Goal: Information Seeking & Learning: Check status

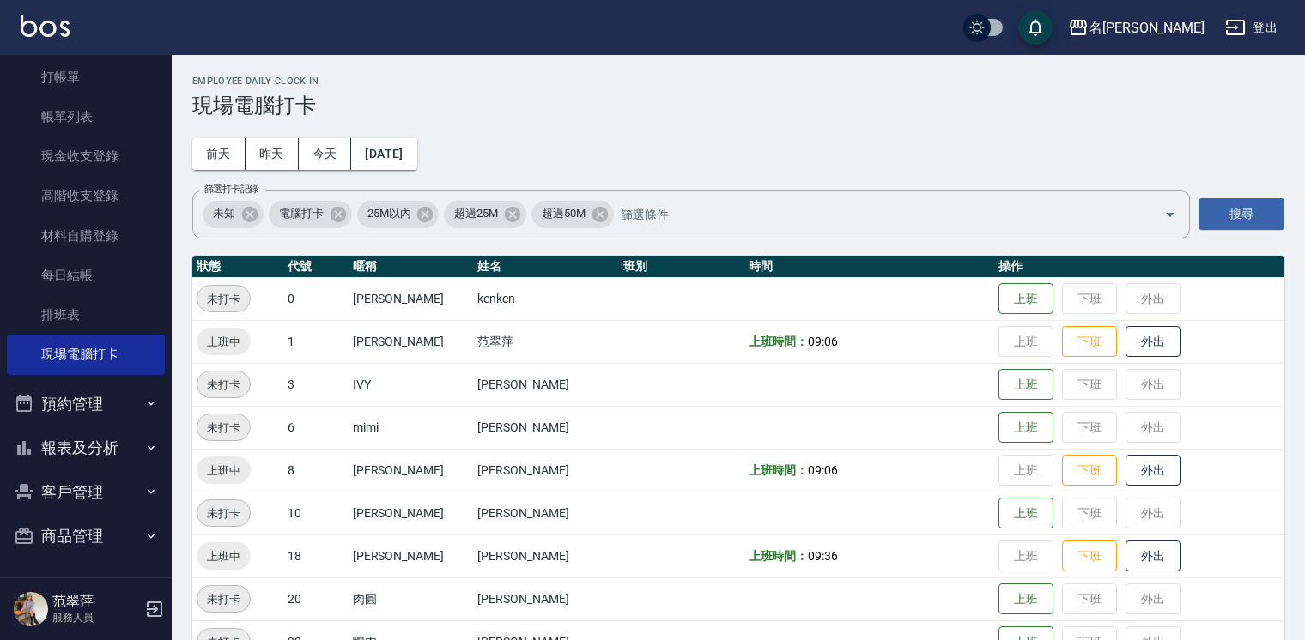
scroll to position [57, 0]
click at [79, 450] on button "報表及分析" at bounding box center [86, 447] width 158 height 45
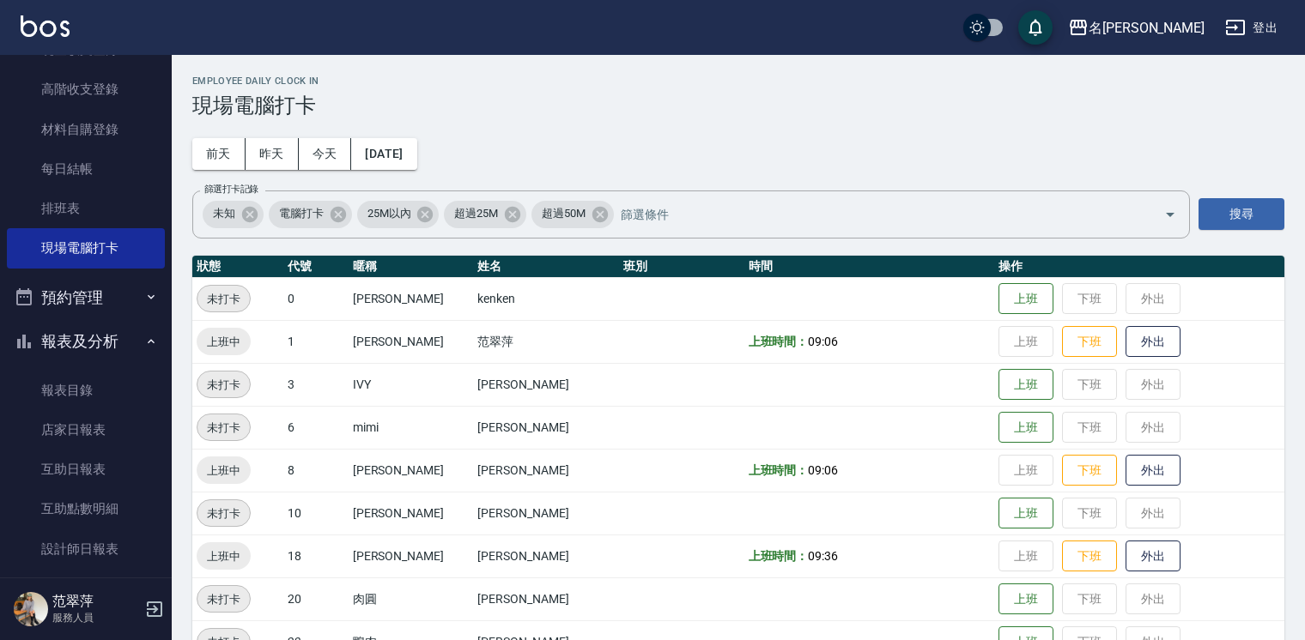
scroll to position [182, 0]
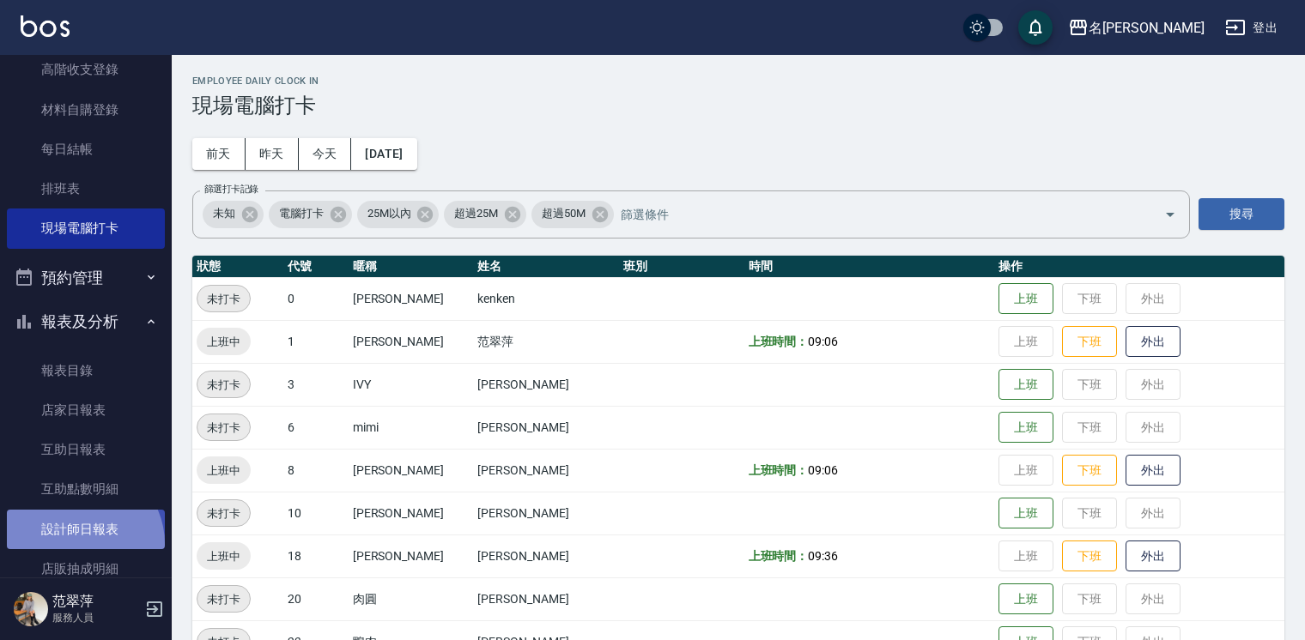
click at [80, 543] on link "設計師日報表" at bounding box center [86, 529] width 158 height 39
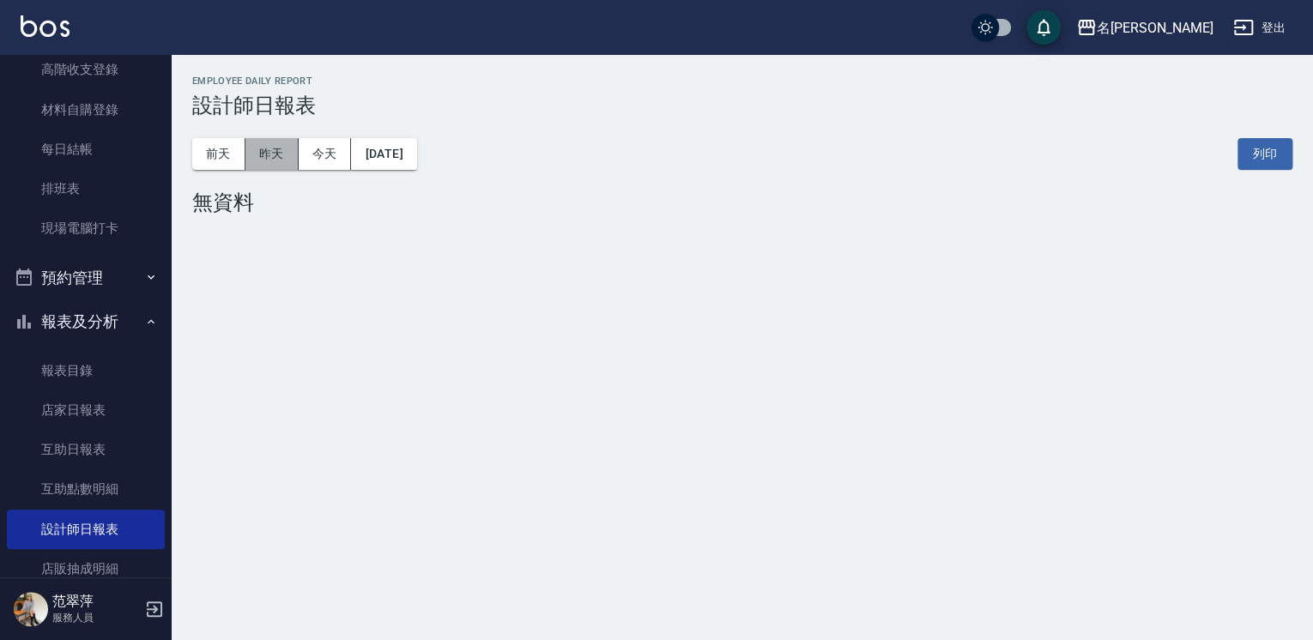
click at [271, 164] on button "昨天" at bounding box center [271, 154] width 53 height 32
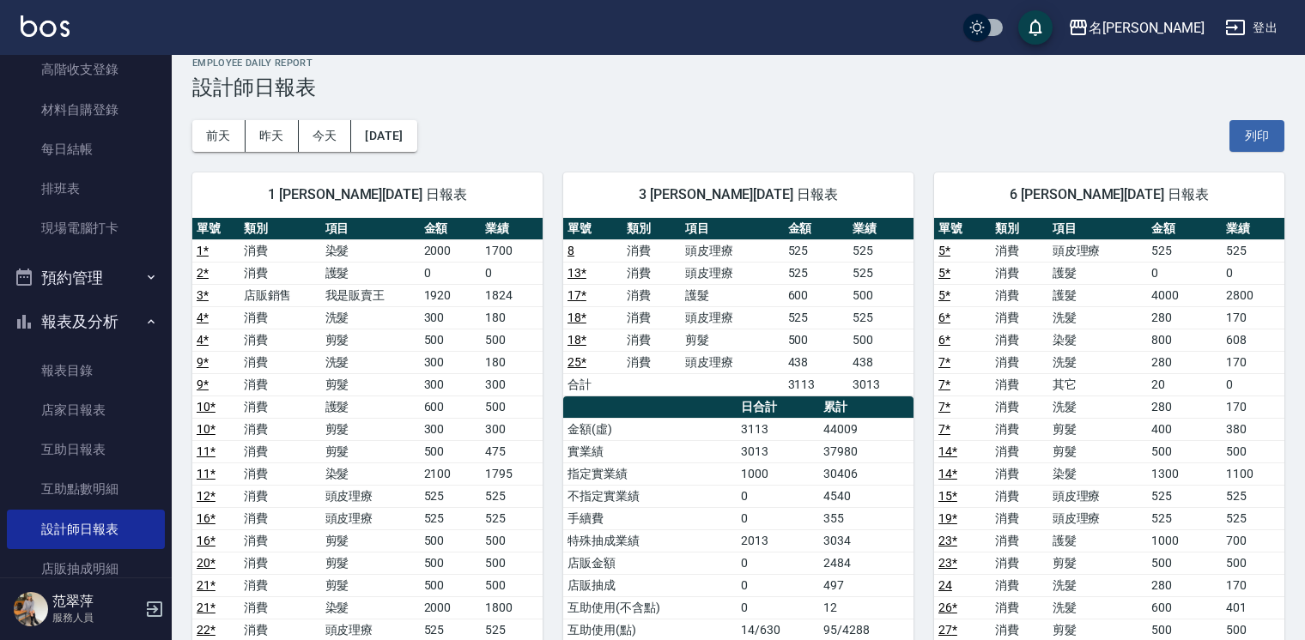
scroll to position [3, 0]
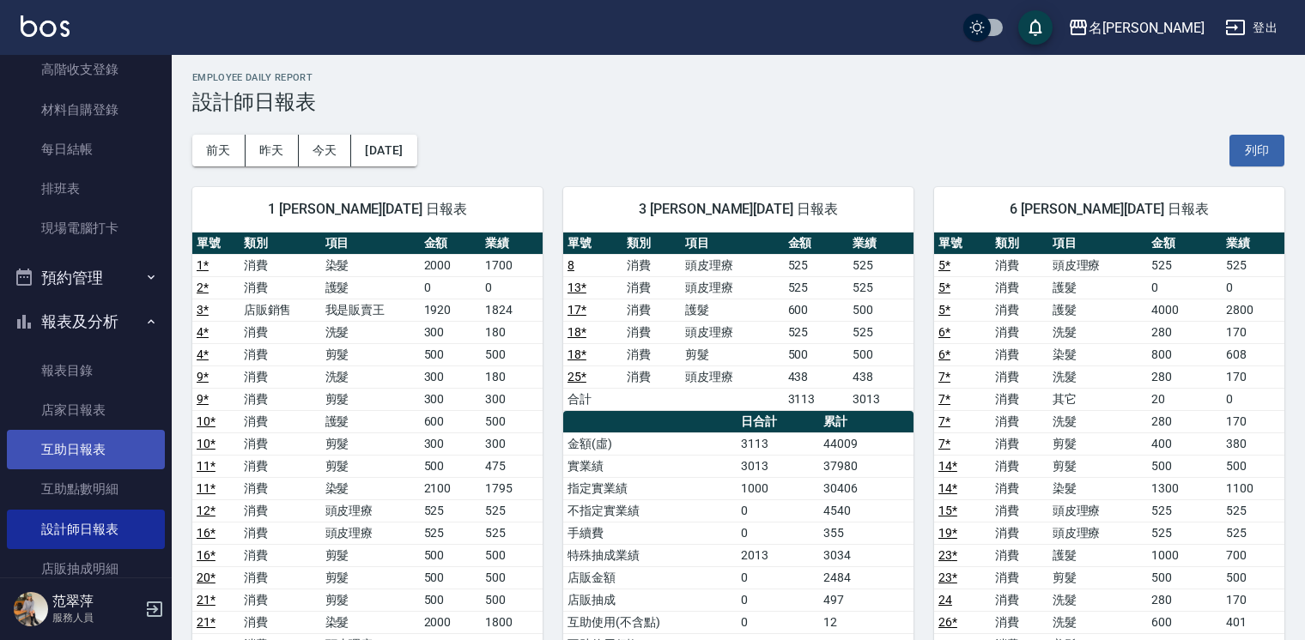
click at [76, 445] on link "互助日報表" at bounding box center [86, 449] width 158 height 39
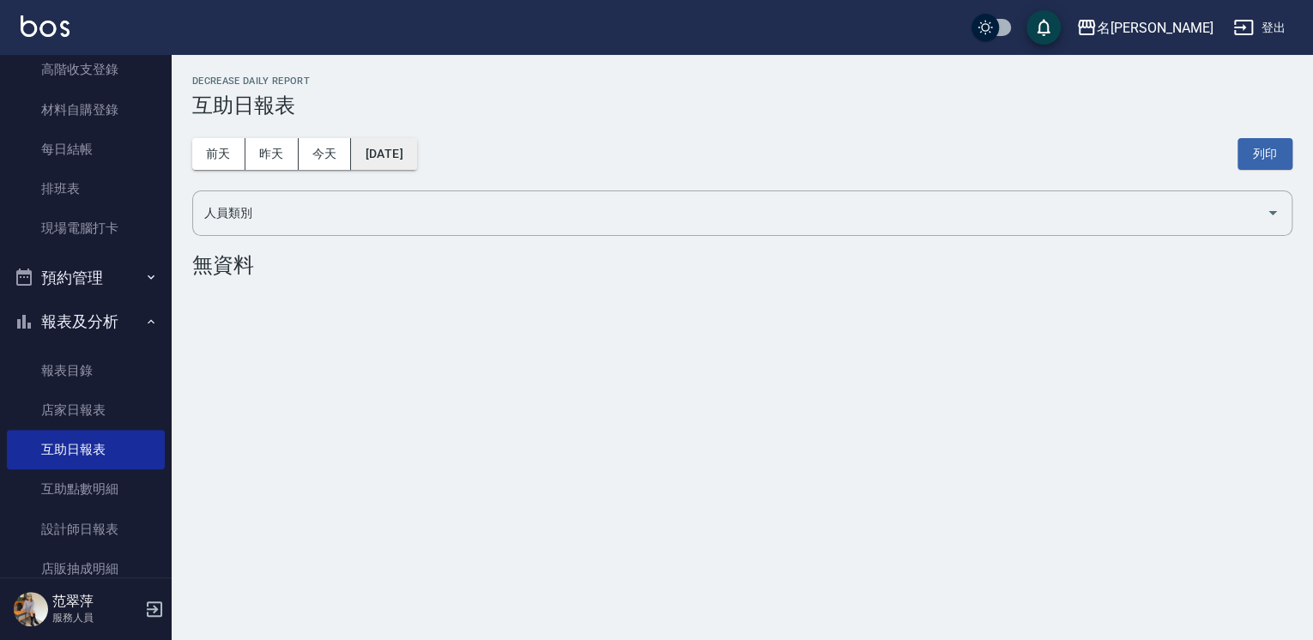
click at [391, 151] on button "[DATE]" at bounding box center [383, 154] width 65 height 32
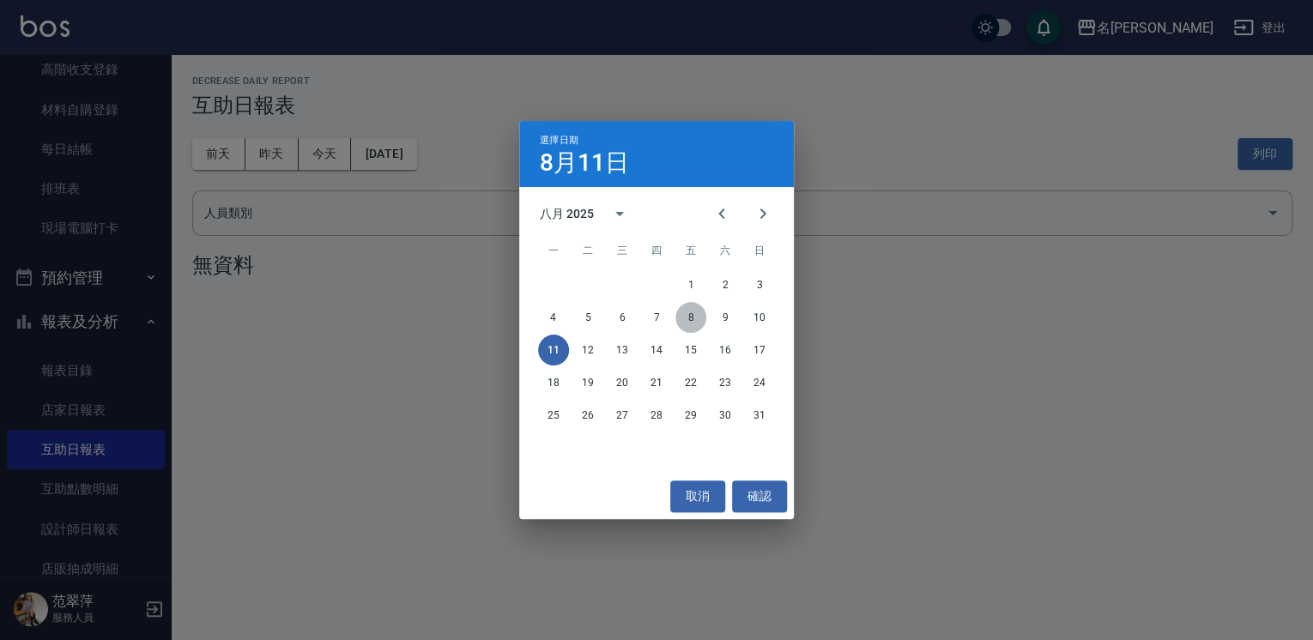
click at [694, 319] on button "8" at bounding box center [691, 317] width 31 height 31
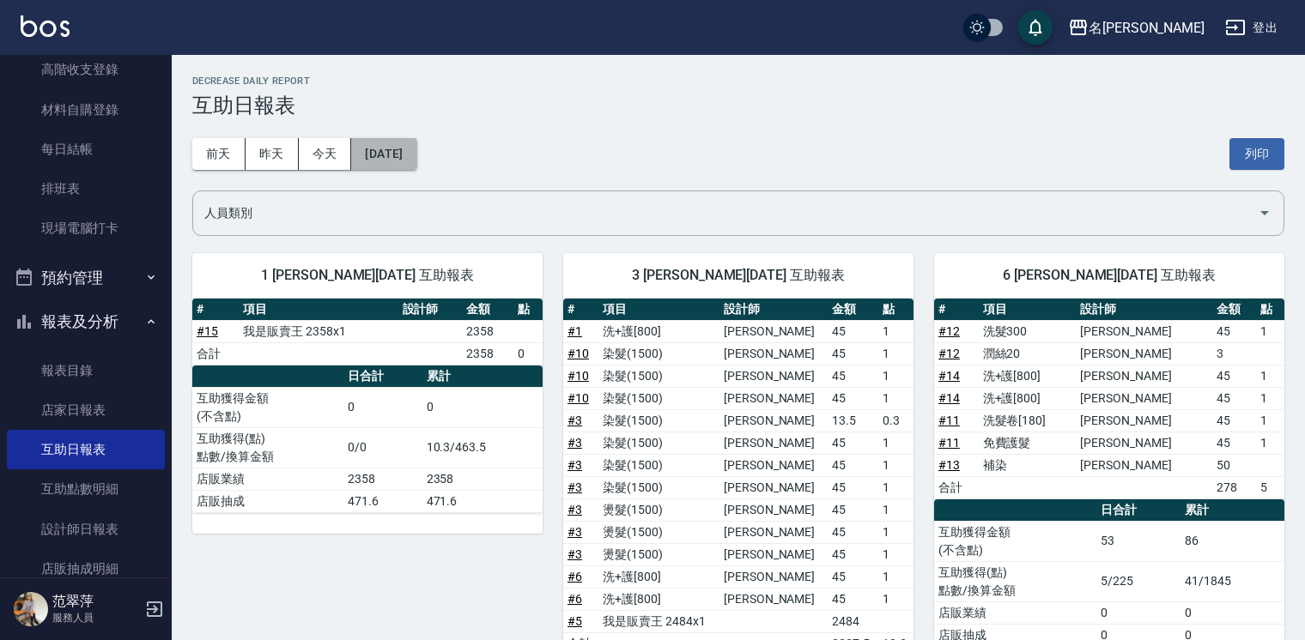
click at [398, 155] on button "[DATE]" at bounding box center [383, 154] width 65 height 32
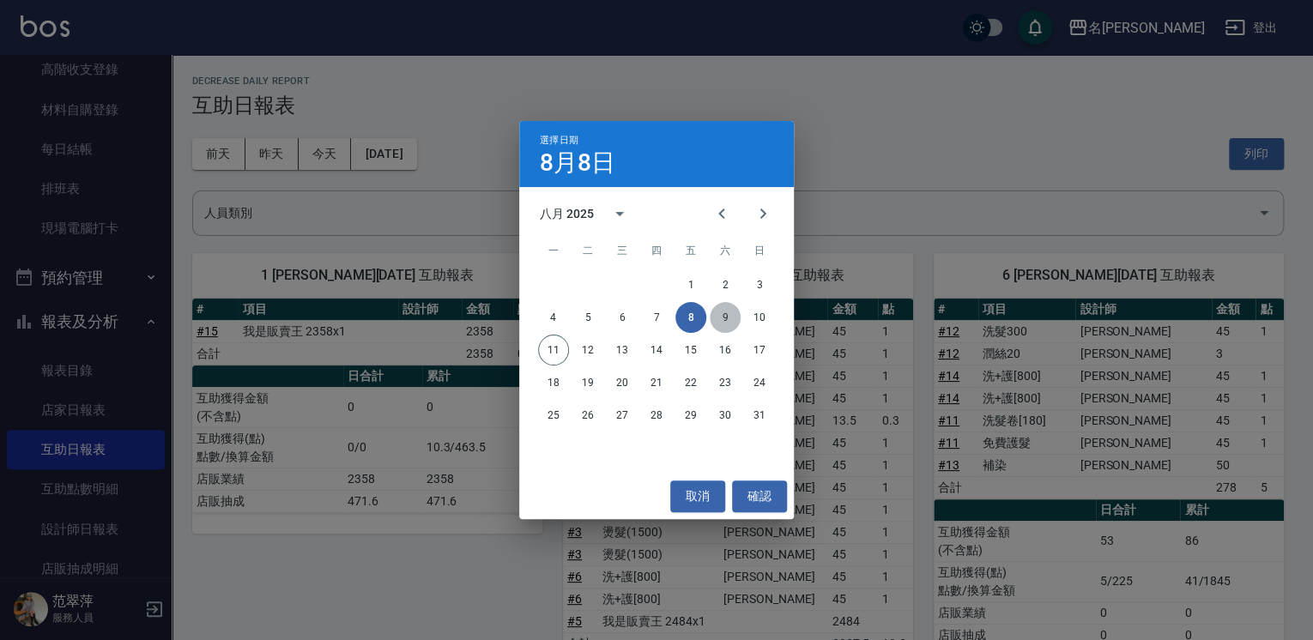
click at [726, 320] on button "9" at bounding box center [725, 317] width 31 height 31
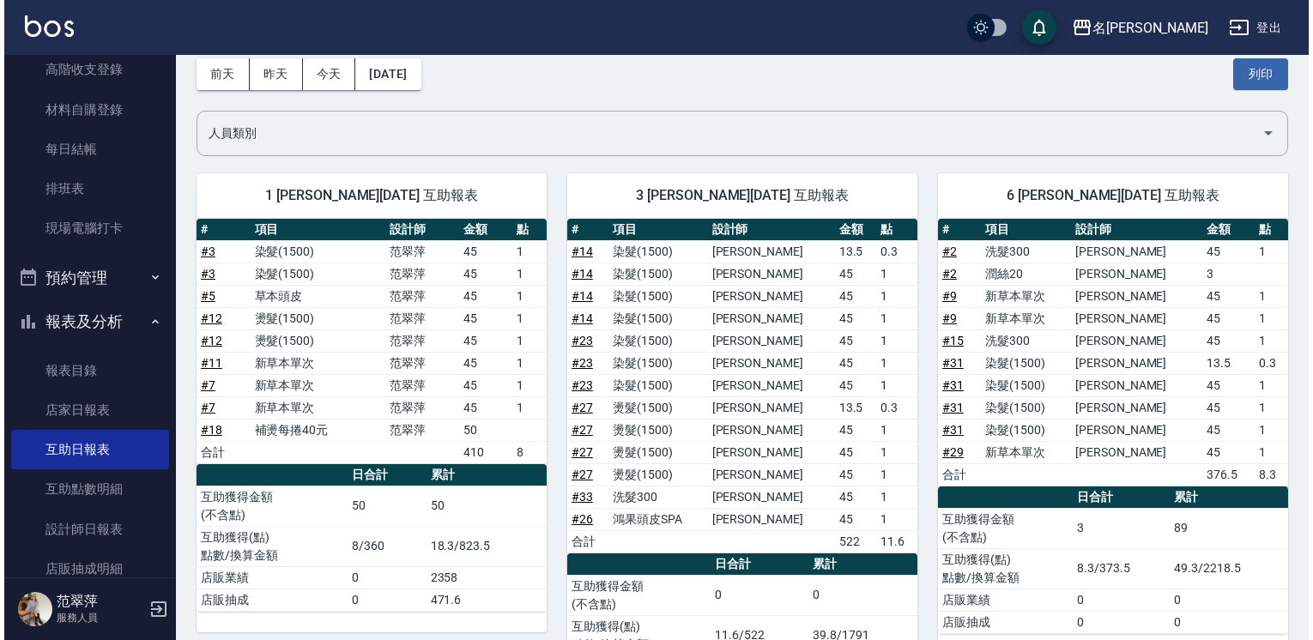
scroll to position [29, 0]
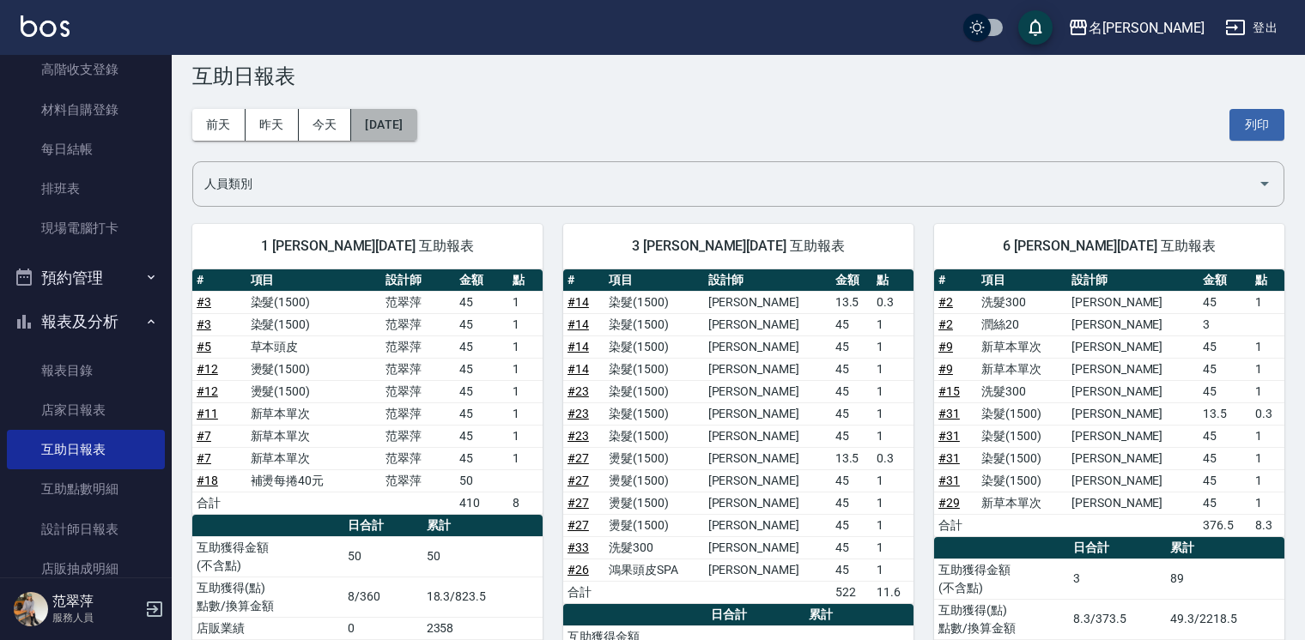
click at [400, 124] on button "[DATE]" at bounding box center [383, 125] width 65 height 32
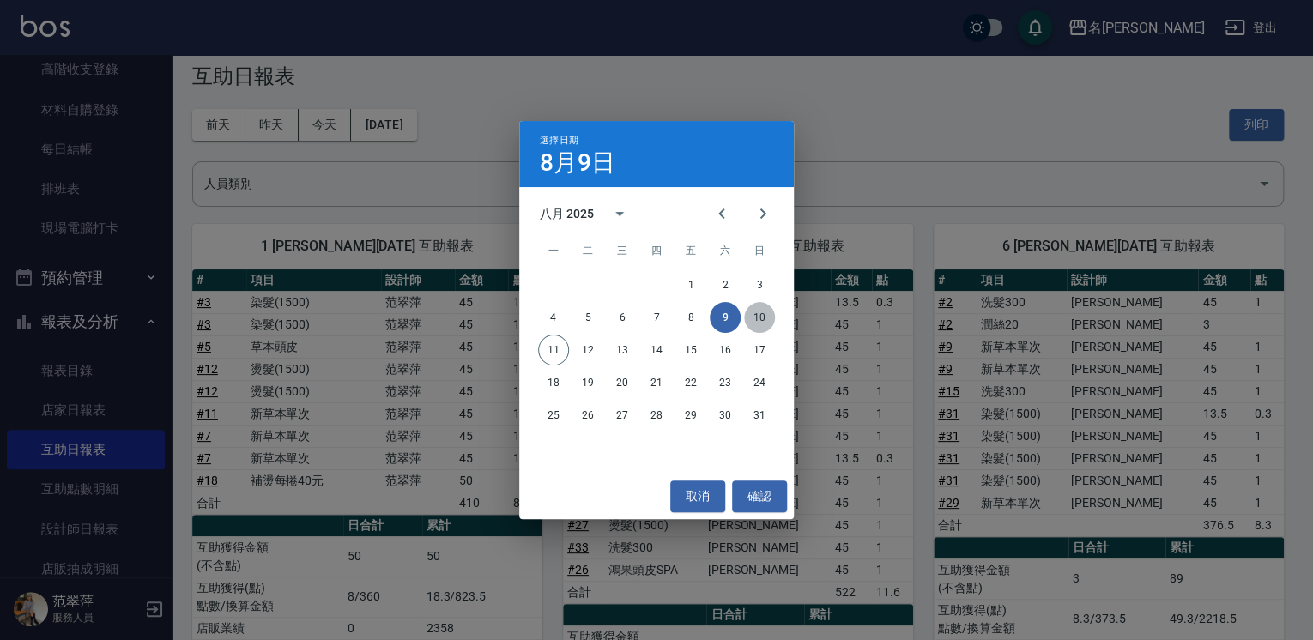
click at [755, 309] on button "10" at bounding box center [759, 317] width 31 height 31
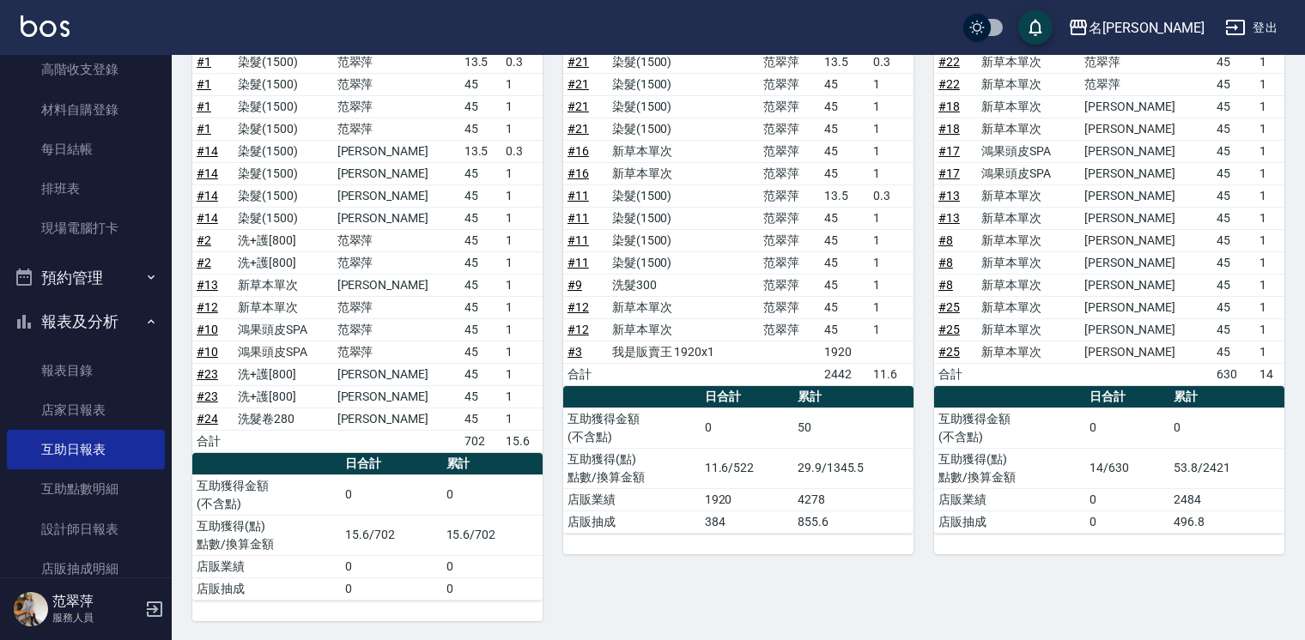
scroll to position [230, 0]
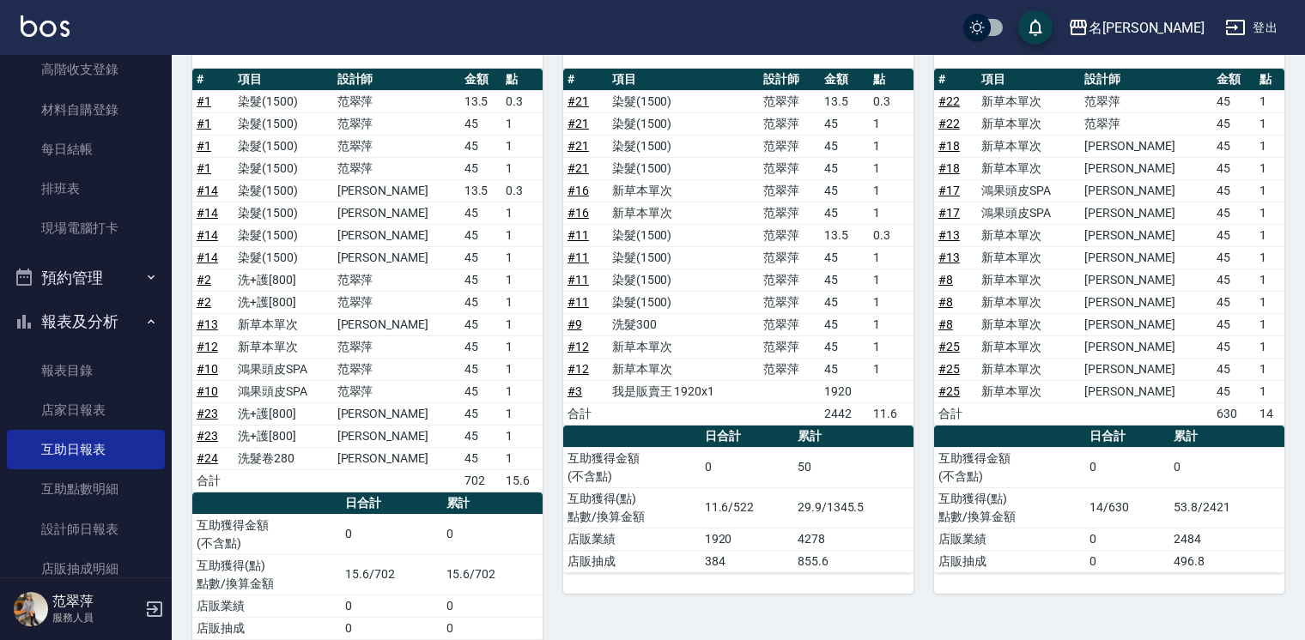
click at [62, 313] on button "報表及分析" at bounding box center [86, 322] width 158 height 45
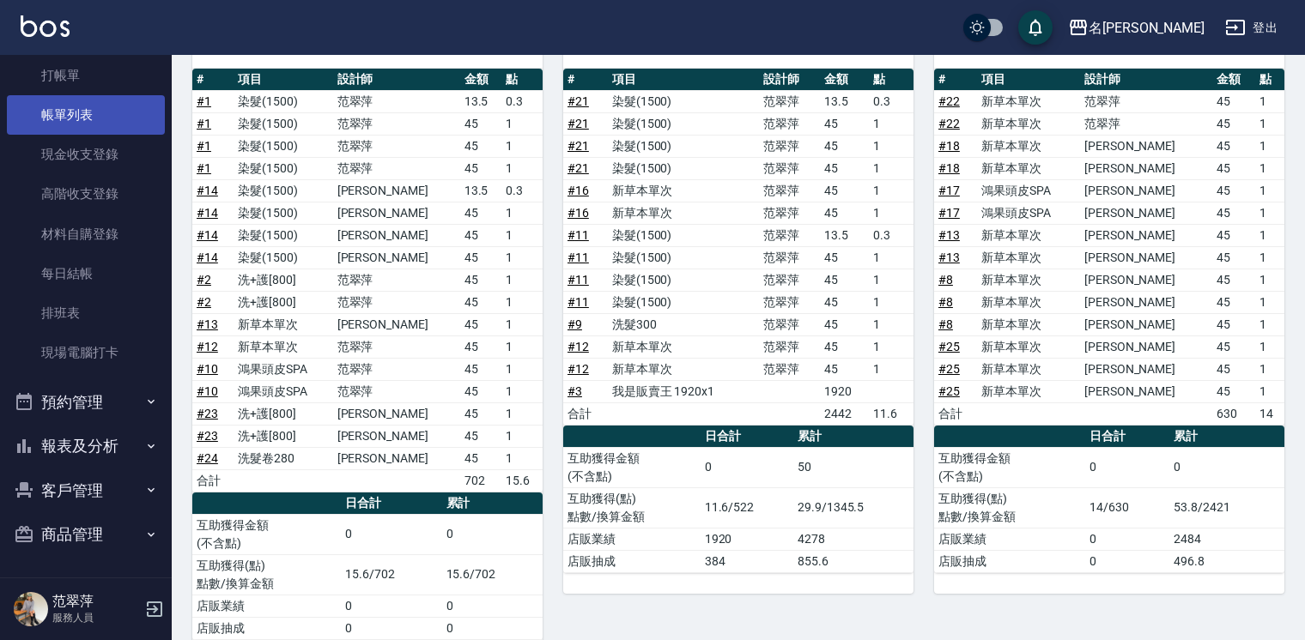
scroll to position [57, 0]
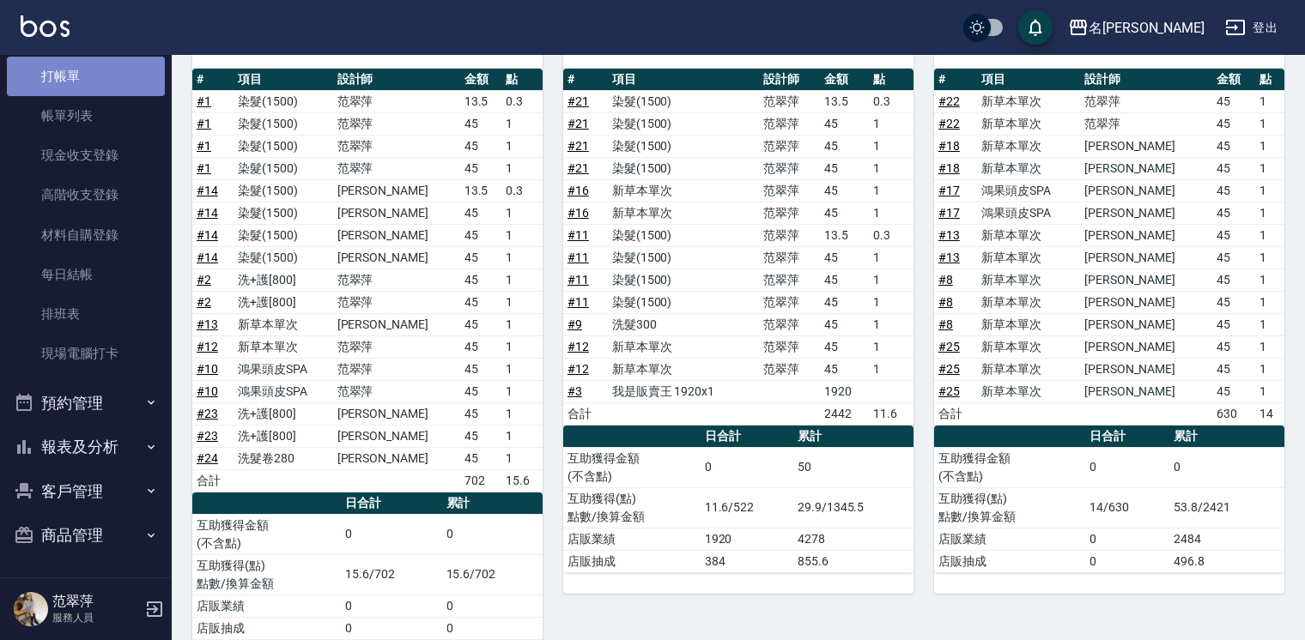
click at [88, 65] on link "打帳單" at bounding box center [86, 76] width 158 height 39
